Goal: Task Accomplishment & Management: Manage account settings

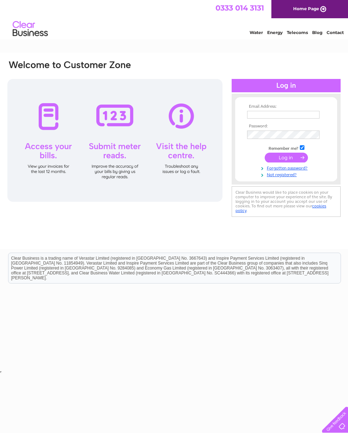
click at [298, 113] on input "text" at bounding box center [283, 115] width 72 height 8
type input "[EMAIL_ADDRESS][DOMAIN_NAME]"
click at [292, 162] on input "submit" at bounding box center [285, 158] width 43 height 10
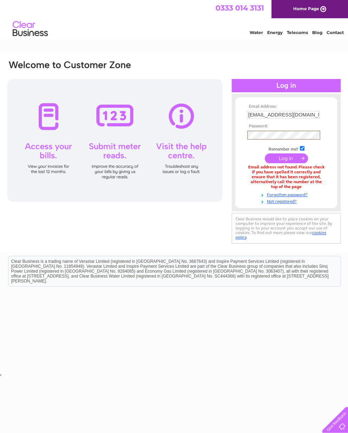
click at [292, 162] on input "submit" at bounding box center [285, 158] width 43 height 10
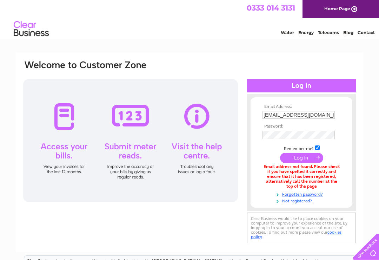
click at [0, 102] on div "Email Address: [EMAIL_ADDRESS][DOMAIN_NAME] Password:" at bounding box center [189, 212] width 379 height 319
